Goal: Task Accomplishment & Management: Manage account settings

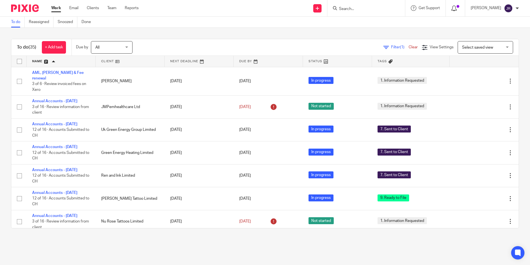
click at [457, 6] on icon at bounding box center [454, 9] width 6 height 6
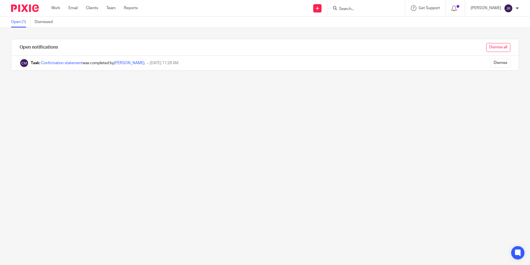
click at [486, 48] on input "Dismiss all" at bounding box center [498, 47] width 24 height 9
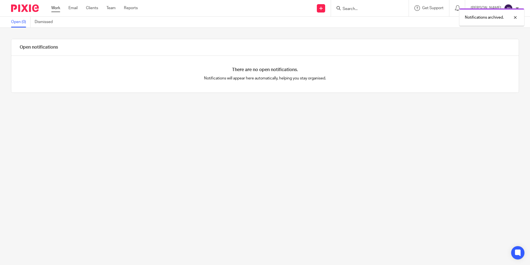
click at [58, 8] on link "Work" at bounding box center [55, 8] width 9 height 6
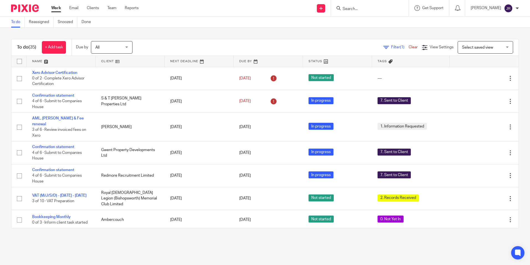
click at [360, 10] on input "Search" at bounding box center [367, 9] width 50 height 5
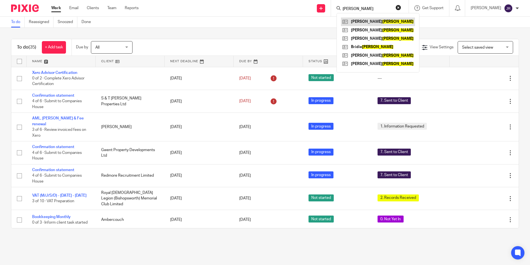
type input "smith"
click at [362, 22] on link at bounding box center [378, 21] width 74 height 8
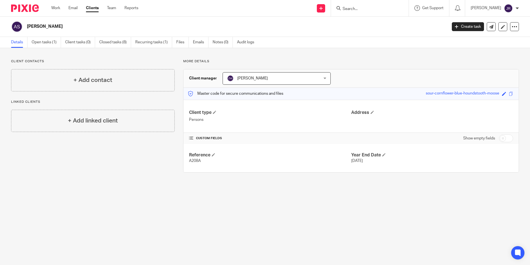
click at [363, 7] on input "Search" at bounding box center [367, 9] width 50 height 5
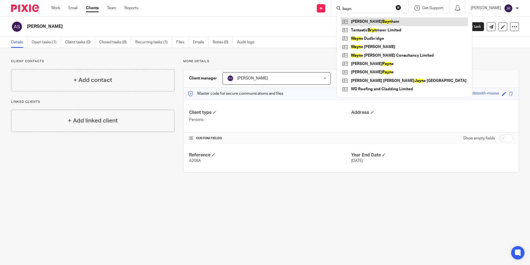
type input "bayn"
click at [368, 22] on link at bounding box center [404, 21] width 127 height 8
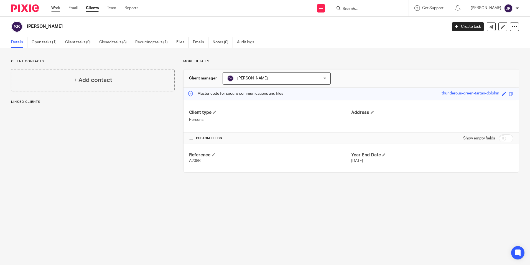
click at [54, 7] on link "Work" at bounding box center [55, 8] width 9 height 6
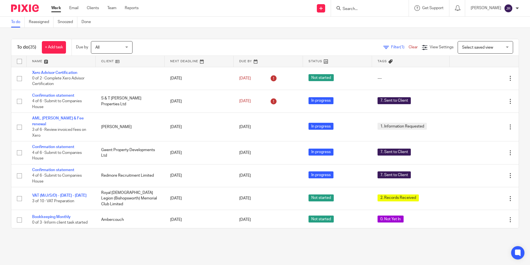
click at [38, 62] on link at bounding box center [61, 61] width 69 height 11
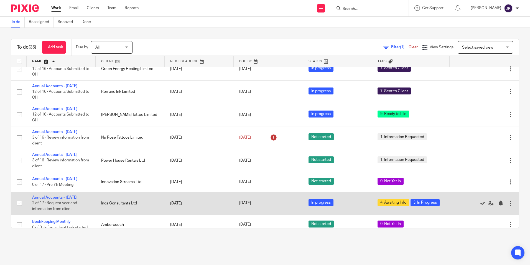
scroll to position [83, 0]
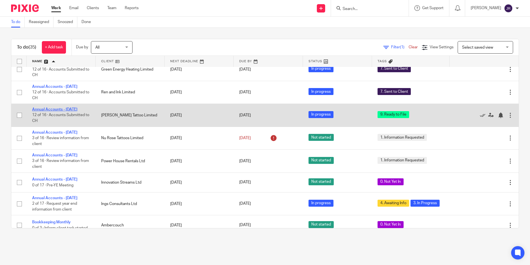
click at [67, 107] on link "Annual Accounts - [DATE]" at bounding box center [54, 109] width 45 height 4
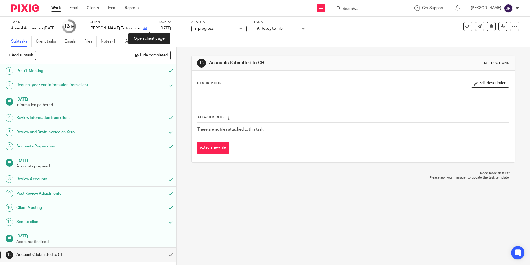
click at [147, 28] on icon at bounding box center [145, 28] width 4 height 4
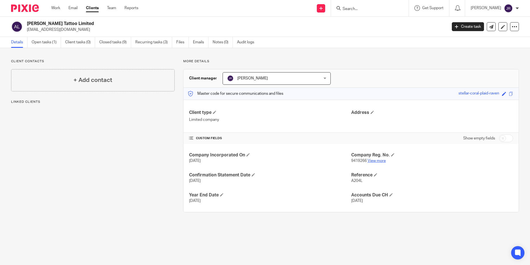
click at [374, 161] on link "View more" at bounding box center [377, 161] width 18 height 4
click at [44, 40] on link "Open tasks (1)" at bounding box center [46, 42] width 29 height 11
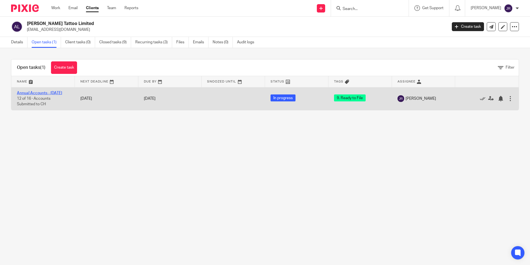
click at [39, 93] on link "Annual Accounts - [DATE]" at bounding box center [39, 93] width 45 height 4
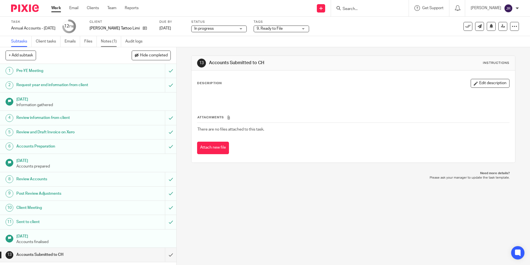
click at [102, 44] on link "Notes (1)" at bounding box center [111, 41] width 20 height 11
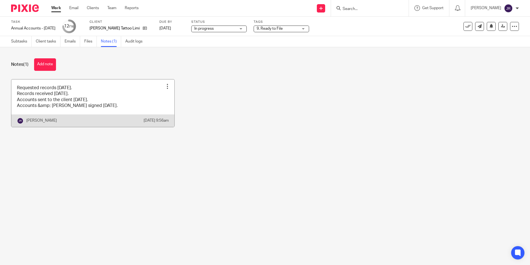
click at [126, 107] on link at bounding box center [92, 102] width 163 height 47
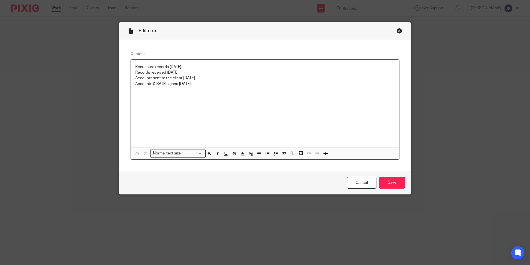
click at [195, 84] on p "Accounts & SATR signed 06/10/25." at bounding box center [265, 84] width 260 height 6
click at [397, 183] on input "Save" at bounding box center [392, 182] width 26 height 12
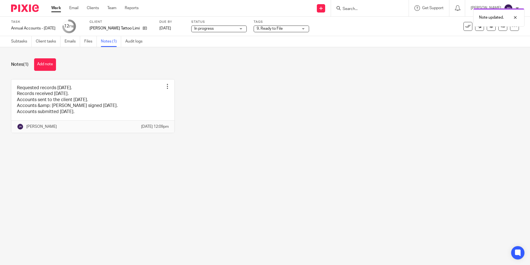
click at [309, 29] on div "9. Ready to File" at bounding box center [281, 29] width 55 height 7
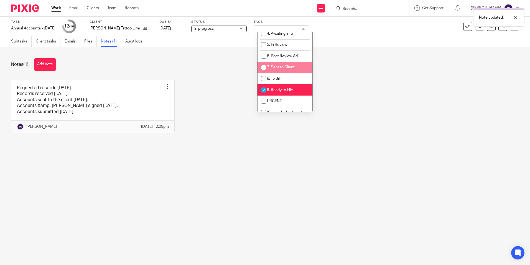
scroll to position [55, 0]
click at [289, 88] on span "9. Ready to File" at bounding box center [280, 89] width 26 height 4
checkbox input "false"
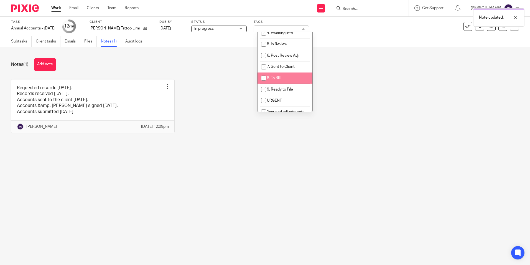
click at [289, 79] on li "8. To Bill" at bounding box center [285, 77] width 55 height 11
checkbox input "true"
click at [261, 148] on div "Notes (1) Add note Requested records 14/05/25. Records received 16/05/25. Accou…" at bounding box center [265, 99] width 530 height 105
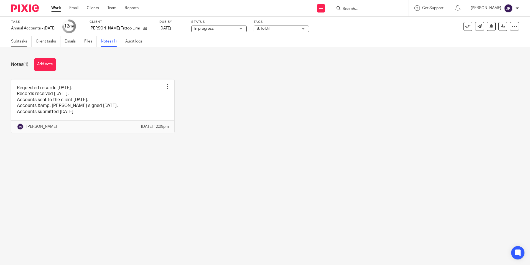
click at [27, 41] on link "Subtasks" at bounding box center [21, 41] width 21 height 11
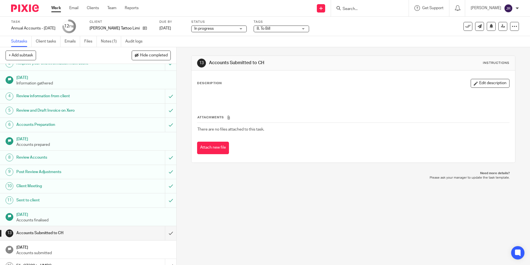
scroll to position [44, 0]
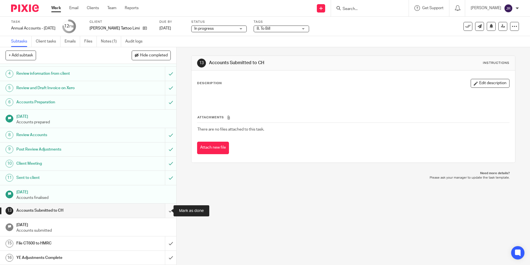
click at [165, 207] on input "submit" at bounding box center [88, 210] width 176 height 14
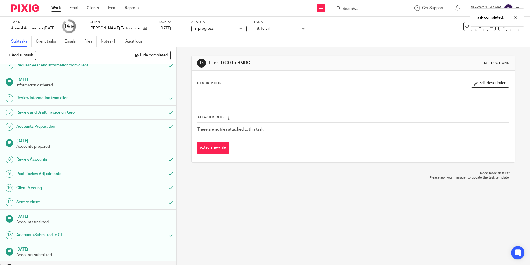
scroll to position [44, 0]
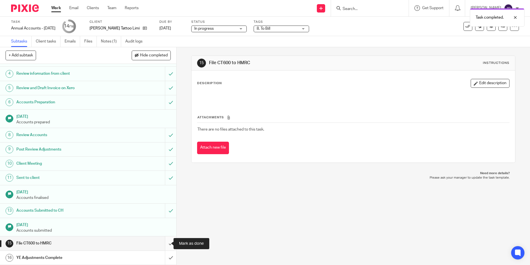
click at [164, 241] on input "submit" at bounding box center [88, 243] width 176 height 14
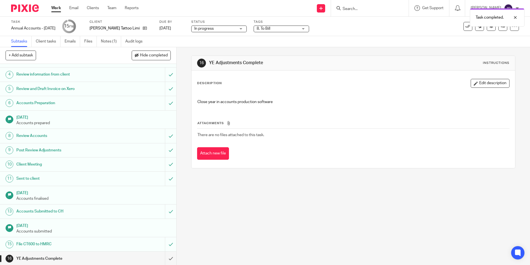
scroll to position [44, 0]
click at [167, 256] on input "submit" at bounding box center [88, 257] width 176 height 14
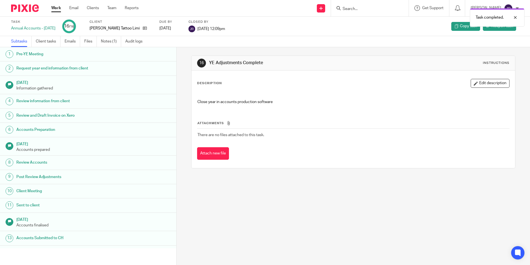
click at [57, 10] on link "Work" at bounding box center [56, 8] width 10 height 6
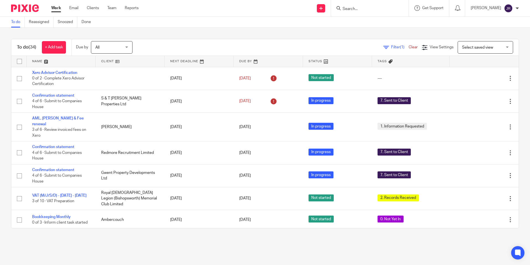
click at [40, 62] on link at bounding box center [61, 61] width 69 height 11
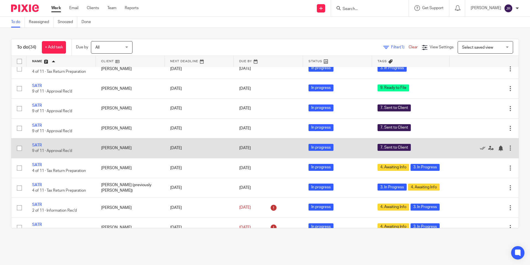
scroll to position [388, 0]
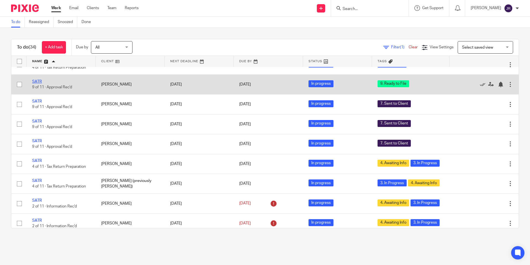
click at [34, 83] on link "SATR" at bounding box center [37, 82] width 10 height 4
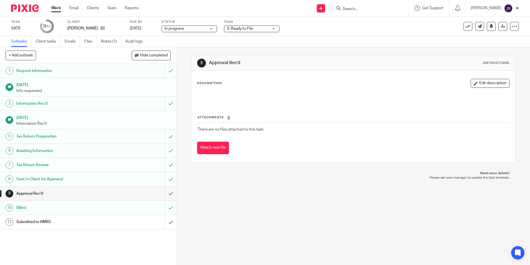
click at [274, 29] on div "9. Ready to File" at bounding box center [251, 29] width 55 height 7
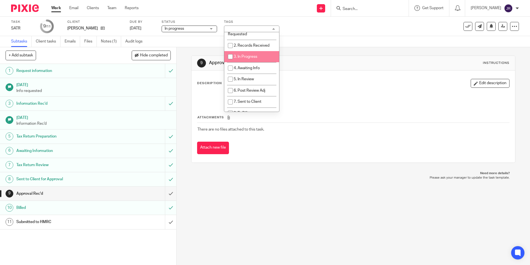
scroll to position [55, 0]
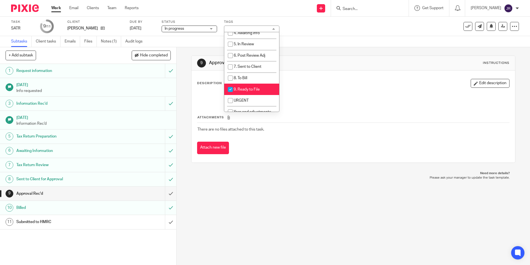
click at [260, 86] on li "9. Ready to File" at bounding box center [251, 88] width 55 height 11
checkbox input "false"
click at [255, 77] on li "8. To Bill" at bounding box center [251, 77] width 55 height 11
checkbox input "true"
click at [110, 43] on link "Notes (1)" at bounding box center [111, 41] width 20 height 11
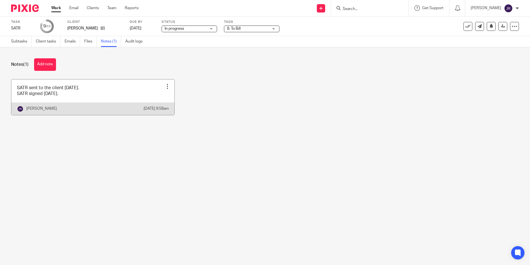
click at [74, 101] on link at bounding box center [92, 96] width 163 height 35
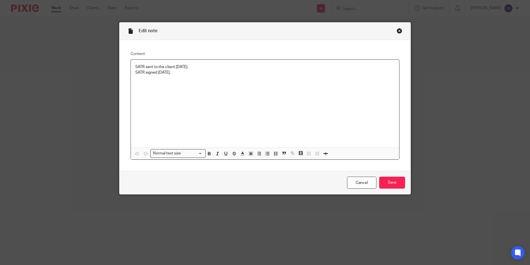
click at [178, 74] on p "SATR signed 06/10/25." at bounding box center [265, 73] width 260 height 6
click at [393, 184] on input "Save" at bounding box center [392, 182] width 26 height 12
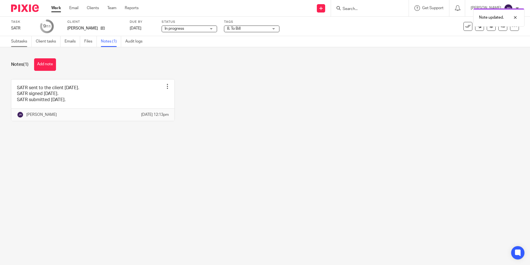
click at [26, 41] on link "Subtasks" at bounding box center [21, 41] width 21 height 11
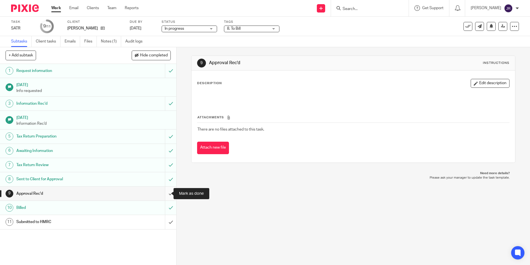
click at [167, 192] on input "submit" at bounding box center [88, 193] width 176 height 14
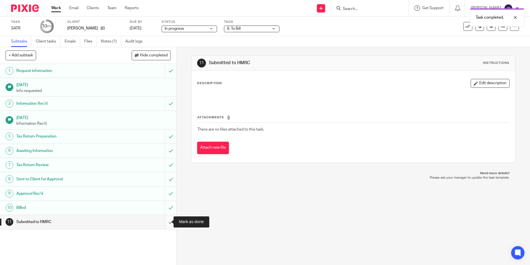
click at [167, 219] on input "submit" at bounding box center [88, 222] width 176 height 14
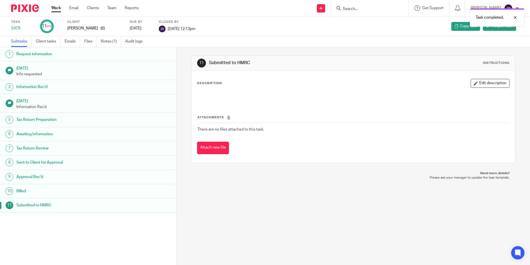
click at [54, 9] on link "Work" at bounding box center [56, 8] width 10 height 6
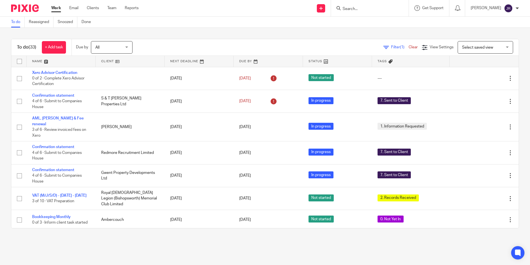
click at [38, 63] on link at bounding box center [61, 61] width 69 height 11
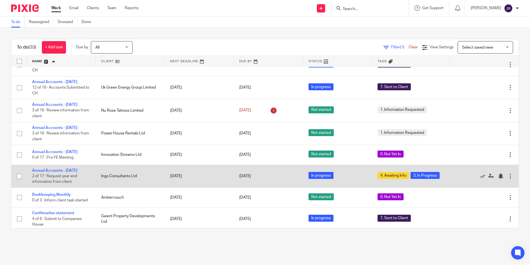
scroll to position [78, 0]
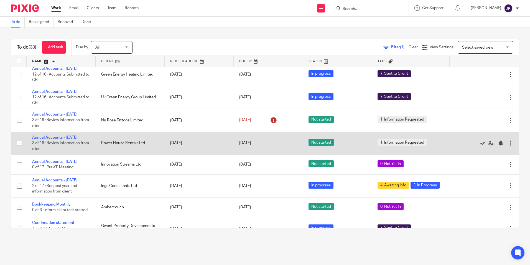
click at [63, 135] on link "Annual Accounts - [DATE]" at bounding box center [54, 137] width 45 height 4
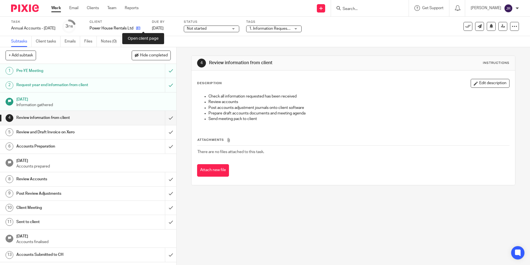
click at [140, 28] on icon at bounding box center [138, 28] width 4 height 4
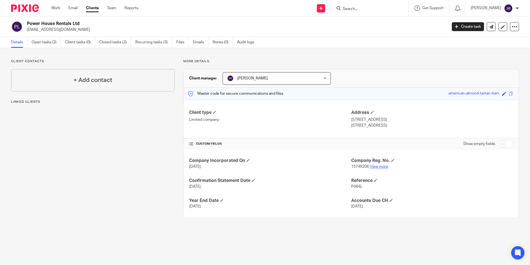
click at [371, 165] on link "View more" at bounding box center [379, 166] width 18 height 4
click at [55, 8] on link "Work" at bounding box center [55, 8] width 9 height 6
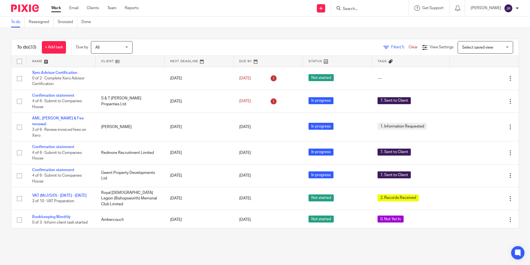
click at [39, 62] on link at bounding box center [61, 61] width 69 height 11
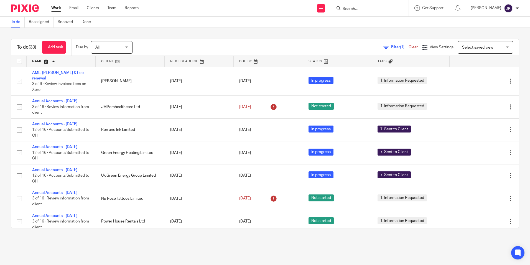
click at [384, 10] on input "Search" at bounding box center [367, 9] width 50 height 5
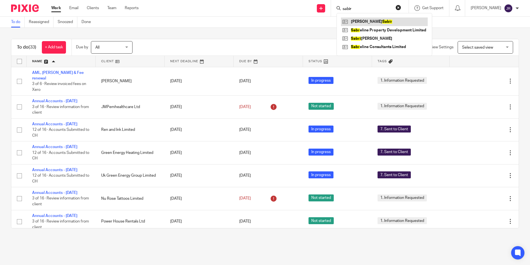
type input "sabir"
click at [376, 20] on link at bounding box center [384, 21] width 87 height 8
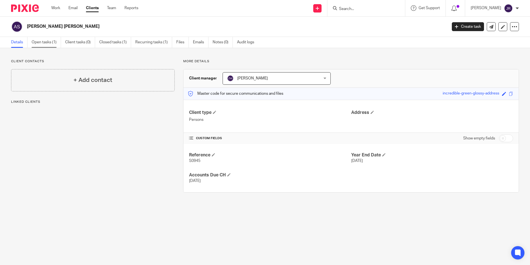
click at [49, 41] on link "Open tasks (1)" at bounding box center [46, 42] width 29 height 11
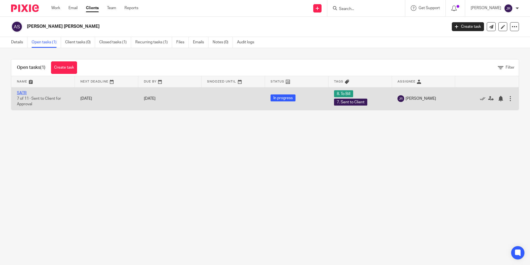
click at [23, 93] on link "SATR" at bounding box center [22, 93] width 10 height 4
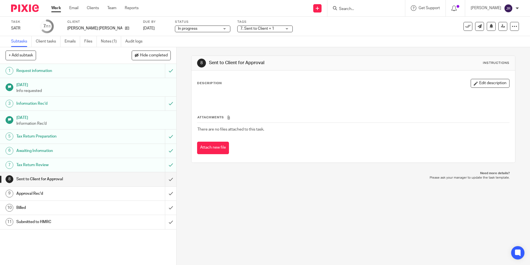
click at [276, 27] on div "7. Sent to Client + 1" at bounding box center [264, 29] width 55 height 7
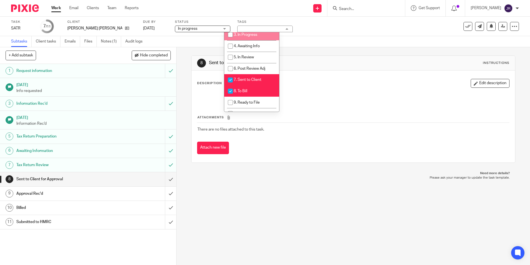
scroll to position [55, 0]
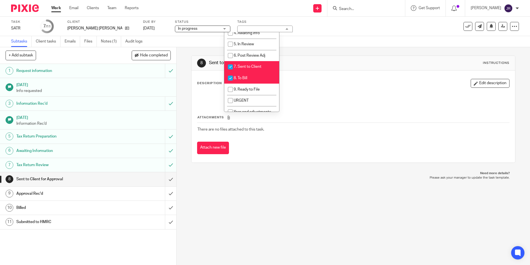
click at [266, 80] on li "8. To Bill" at bounding box center [251, 77] width 55 height 11
checkbox input "false"
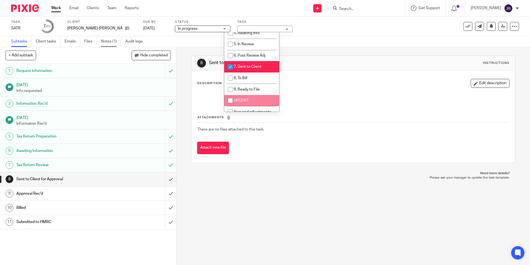
click at [107, 42] on link "Notes (1)" at bounding box center [111, 41] width 20 height 11
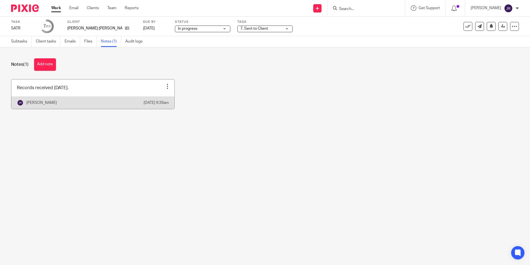
click at [109, 88] on link at bounding box center [92, 93] width 163 height 29
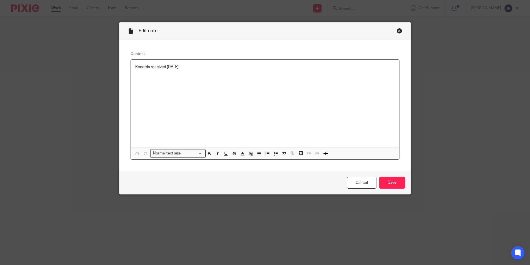
click at [187, 69] on p "Records received [DATE]." at bounding box center [265, 67] width 260 height 6
click at [385, 183] on input "Save" at bounding box center [392, 182] width 26 height 12
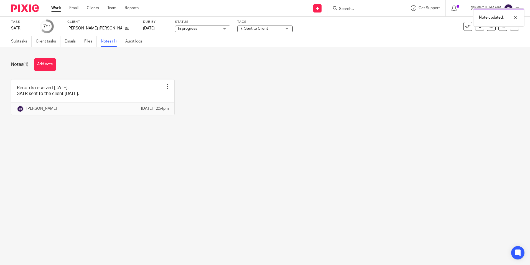
click at [57, 8] on link "Work" at bounding box center [56, 8] width 10 height 6
